Goal: Task Accomplishment & Management: Use online tool/utility

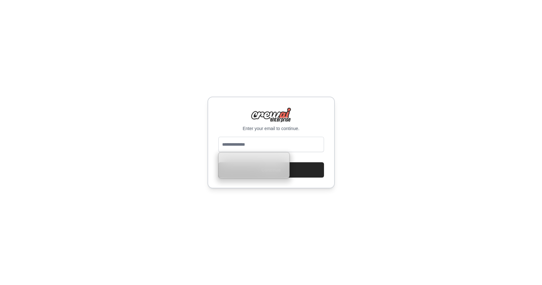
click at [244, 141] on input "email" at bounding box center [272, 144] width 106 height 15
click at [423, 183] on div "Enter your email to continue. Continue" at bounding box center [271, 142] width 542 height 285
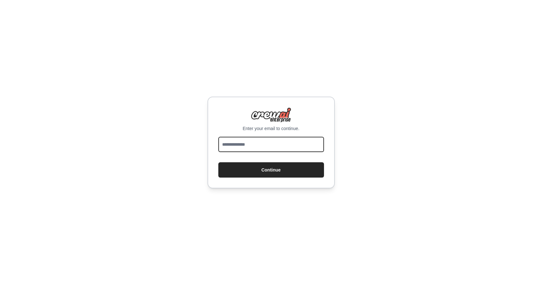
click at [301, 147] on input "email" at bounding box center [272, 144] width 106 height 15
type input "**********"
click at [219, 162] on button "Continue" at bounding box center [272, 169] width 106 height 15
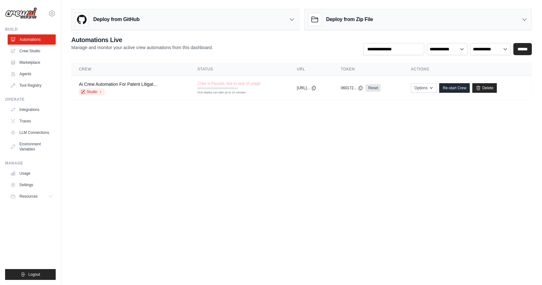
click at [279, 134] on body "srikanth.jandy@gmail.com Settings Build Automations Crew Studio" at bounding box center [271, 142] width 542 height 285
click at [254, 91] on td "Crew is Paused, due to lack of usage First deploy can take up to 10 minutes" at bounding box center [240, 85] width 100 height 18
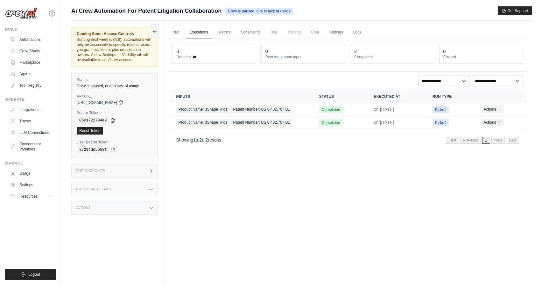
click at [218, 172] on div "Run Executions Metrics Scheduling Test Training Chat Settings Logs 0 Running 0 …" at bounding box center [347, 163] width 369 height 285
click at [213, 157] on div "Run Executions Metrics Scheduling Test Training Chat Settings Logs 0 Running 0 …" at bounding box center [347, 163] width 369 height 285
click at [244, 80] on div "**********" at bounding box center [347, 80] width 351 height 11
click at [353, 13] on div "Ai Crew Automation For Patent Litigation Collaboration Crew is paused, due to l…" at bounding box center [301, 10] width 461 height 9
click at [242, 13] on span "Crew is paused, due to lack of usage" at bounding box center [260, 11] width 68 height 7
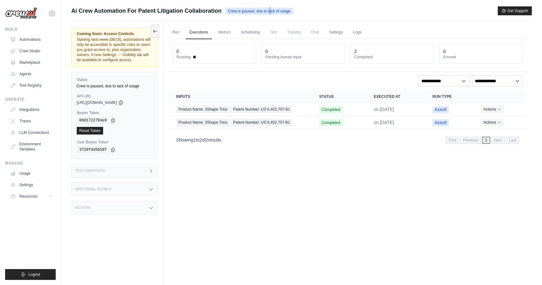
click at [242, 13] on span "Crew is paused, due to lack of usage" at bounding box center [260, 11] width 68 height 7
click at [322, 11] on div "Ai Crew Automation For Patent Litigation Collaboration Crew is paused, due to l…" at bounding box center [301, 10] width 461 height 9
click at [306, 10] on div "Ai Crew Automation For Patent Litigation Collaboration Crew is paused, due to l…" at bounding box center [301, 10] width 461 height 9
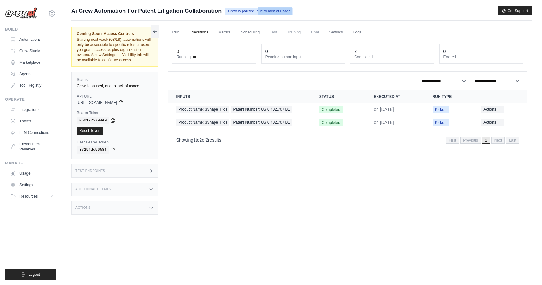
click at [306, 10] on div "Ai Crew Automation For Patent Litigation Collaboration Crew is paused, due to l…" at bounding box center [301, 10] width 461 height 9
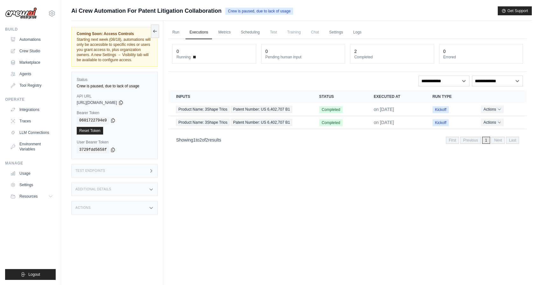
click at [91, 8] on span "Ai Crew Automation For Patent Litigation Collaboration" at bounding box center [146, 10] width 150 height 9
click at [164, 68] on div "Run Executions Metrics Scheduling Test Training Chat Settings Logs 0 Running 0 …" at bounding box center [347, 163] width 369 height 285
click at [20, 38] on link "Automations" at bounding box center [32, 39] width 48 height 10
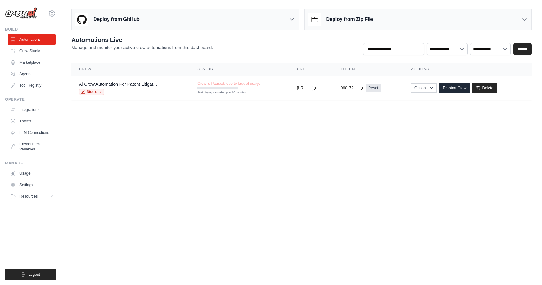
click at [146, 167] on body "srikanth.jandy@gmail.com Settings Build Automations Crew Studio" at bounding box center [271, 142] width 542 height 285
click at [431, 90] on button "Options" at bounding box center [424, 88] width 26 height 10
click at [467, 183] on body "srikanth.jandy@gmail.com Settings Build Automations Crew Studio" at bounding box center [271, 142] width 542 height 285
click at [27, 53] on link "Crew Studio" at bounding box center [32, 51] width 48 height 10
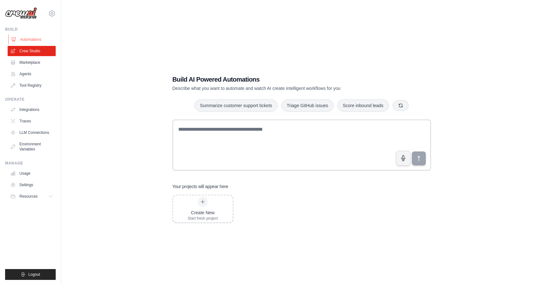
click at [18, 41] on link "Automations" at bounding box center [32, 39] width 48 height 10
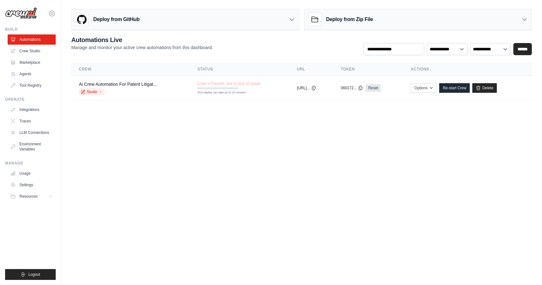
click at [151, 131] on body "[PERSON_NAME][EMAIL_ADDRESS][DOMAIN_NAME] Settings Build Automations Crew Studio" at bounding box center [271, 142] width 542 height 285
click at [40, 54] on link "Crew Studio" at bounding box center [32, 51] width 48 height 10
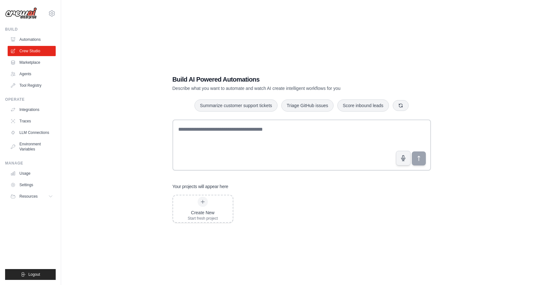
click at [95, 105] on div "Build AI Powered Automations Describe what you want to automate and watch AI cr…" at bounding box center [301, 148] width 461 height 285
click at [29, 40] on link "Automations" at bounding box center [32, 39] width 48 height 10
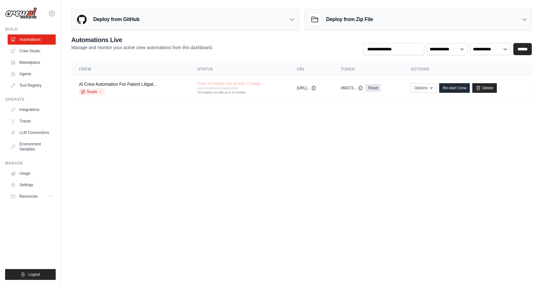
click at [151, 40] on h2 "Automations Live" at bounding box center [142, 39] width 142 height 9
click at [238, 154] on body "[PERSON_NAME][EMAIL_ADDRESS][DOMAIN_NAME] Settings Build Automations Crew Studio" at bounding box center [271, 142] width 542 height 285
click at [34, 53] on link "Crew Studio" at bounding box center [32, 51] width 48 height 10
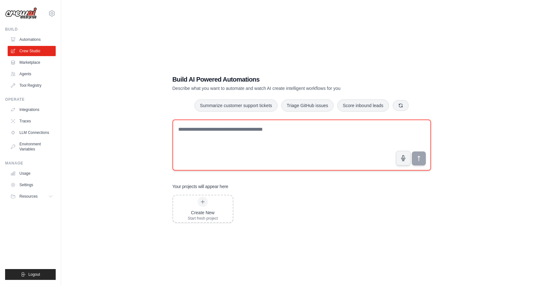
click at [219, 135] on textarea at bounding box center [302, 144] width 259 height 51
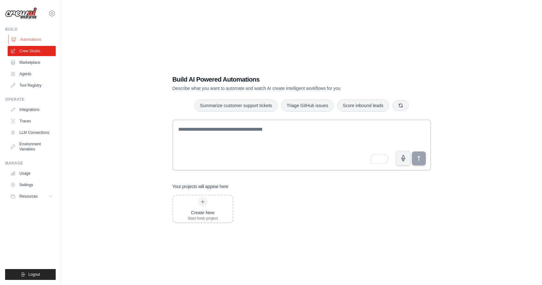
click at [25, 41] on link "Automations" at bounding box center [32, 39] width 48 height 10
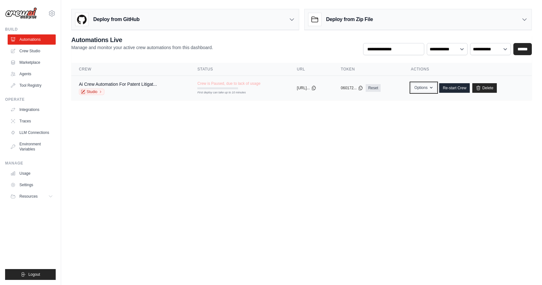
click at [434, 89] on icon "button" at bounding box center [431, 87] width 5 height 5
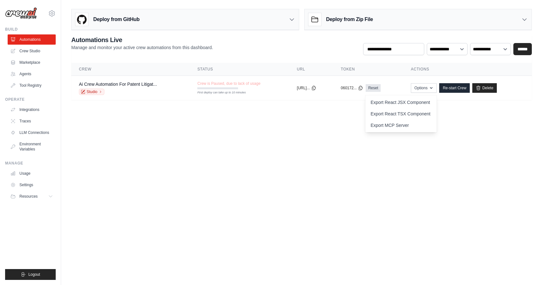
click at [366, 144] on body "[PERSON_NAME][EMAIL_ADDRESS][DOMAIN_NAME] Settings Build Automations Crew Studio" at bounding box center [271, 142] width 542 height 285
click at [311, 57] on div "**********" at bounding box center [301, 67] width 461 height 65
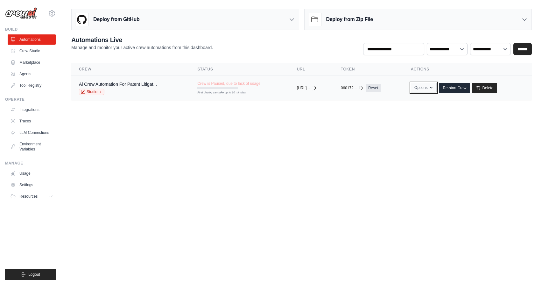
click at [437, 88] on button "Options" at bounding box center [424, 88] width 26 height 10
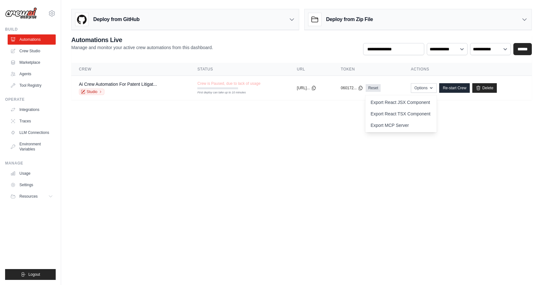
click at [450, 176] on body "[PERSON_NAME][EMAIL_ADDRESS][DOMAIN_NAME] Settings Build Automations Crew Studio" at bounding box center [271, 142] width 542 height 285
click at [351, 19] on h3 "Deploy from Zip File" at bounding box center [350, 20] width 47 height 8
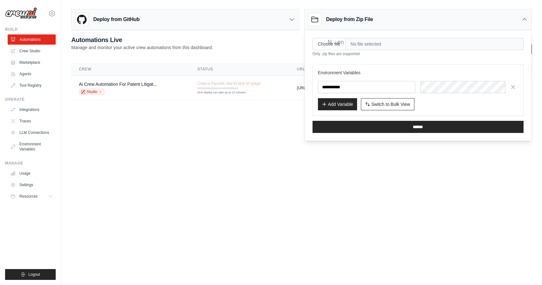
click at [250, 50] on div "**********" at bounding box center [301, 45] width 461 height 20
click at [123, 80] on td "Ai Crew Automation For Patent Litigat... Studio" at bounding box center [130, 88] width 119 height 25
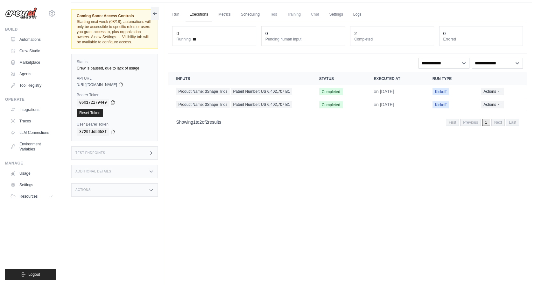
scroll to position [24, 0]
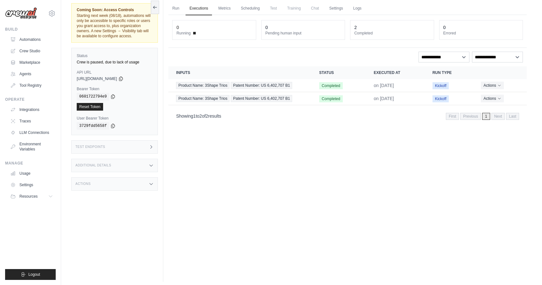
click at [225, 162] on div "Run Executions Metrics Scheduling Test Training Chat Settings Logs 0 Running 0 …" at bounding box center [347, 139] width 369 height 285
click at [358, 205] on div "Run Executions Metrics Scheduling Test Training Chat Settings Logs 0 Running 0 …" at bounding box center [347, 139] width 369 height 285
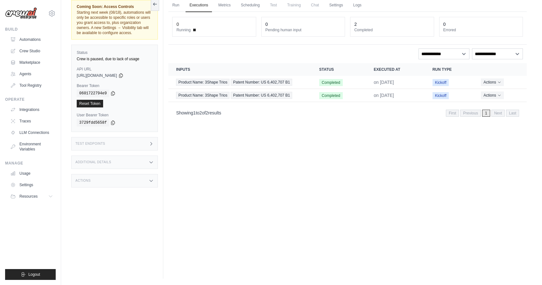
click at [358, 205] on div "Run Executions Metrics Scheduling Test Training Chat Settings Logs 0 Running 0 …" at bounding box center [347, 136] width 369 height 285
